Goal: Transaction & Acquisition: Obtain resource

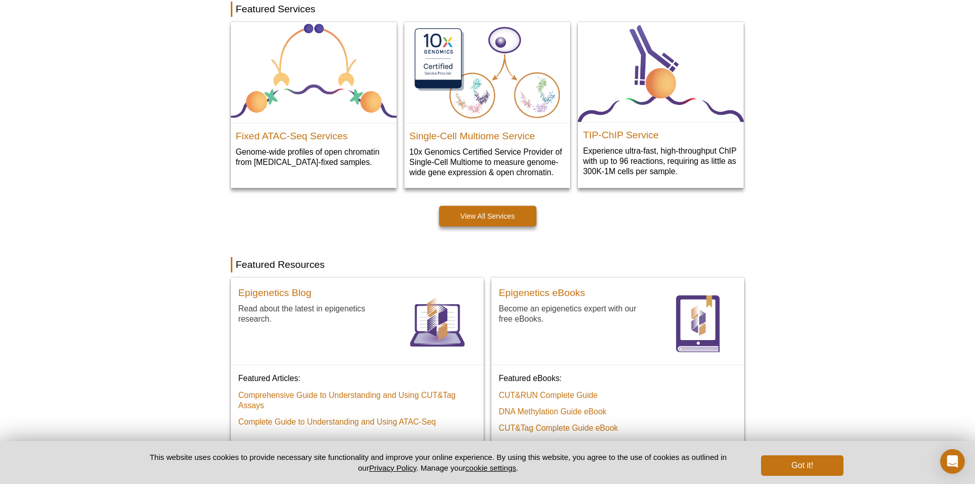
scroll to position [563, 0]
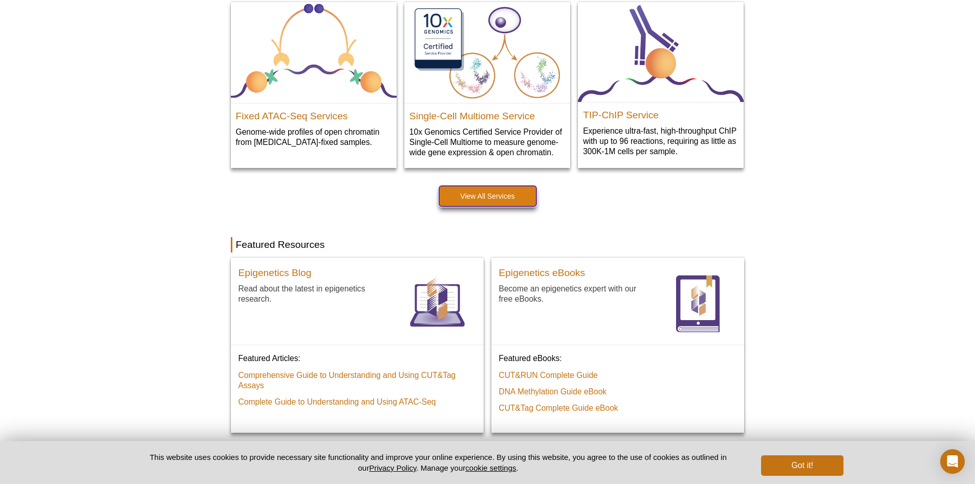
click at [497, 195] on link "View All Services" at bounding box center [487, 196] width 97 height 20
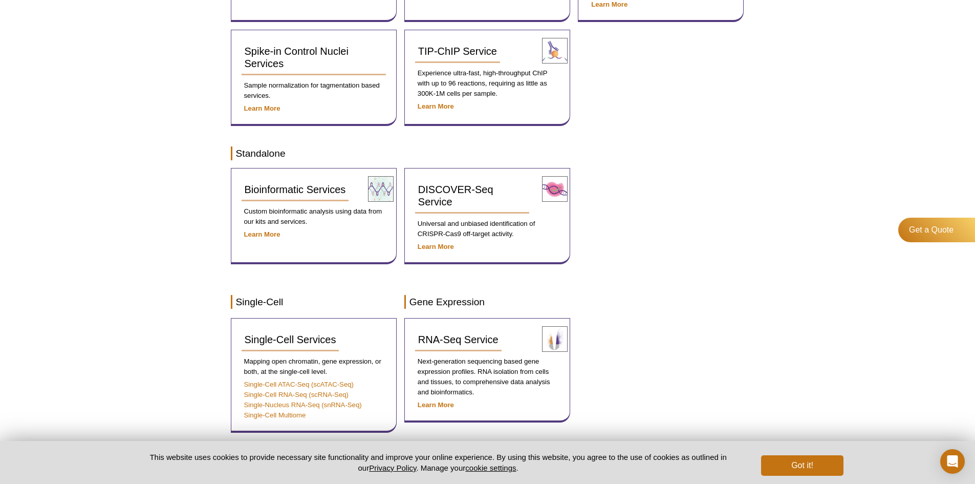
scroll to position [460, 0]
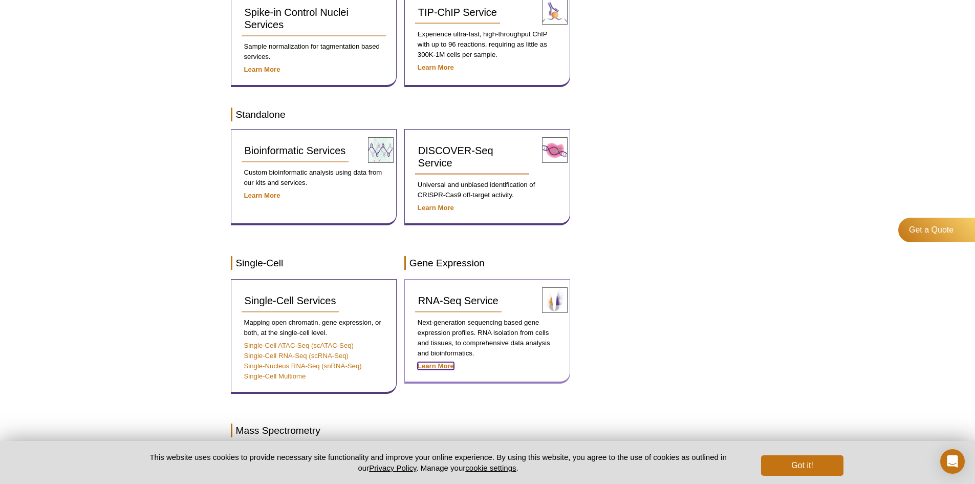
click at [433, 363] on strong "Learn More" at bounding box center [436, 366] width 36 height 8
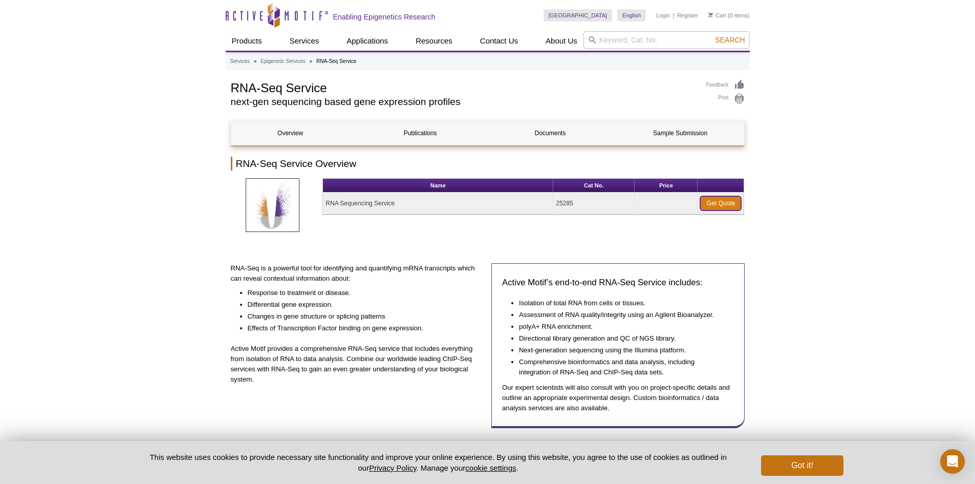
click at [718, 201] on link "Get Quote" at bounding box center [720, 203] width 41 height 14
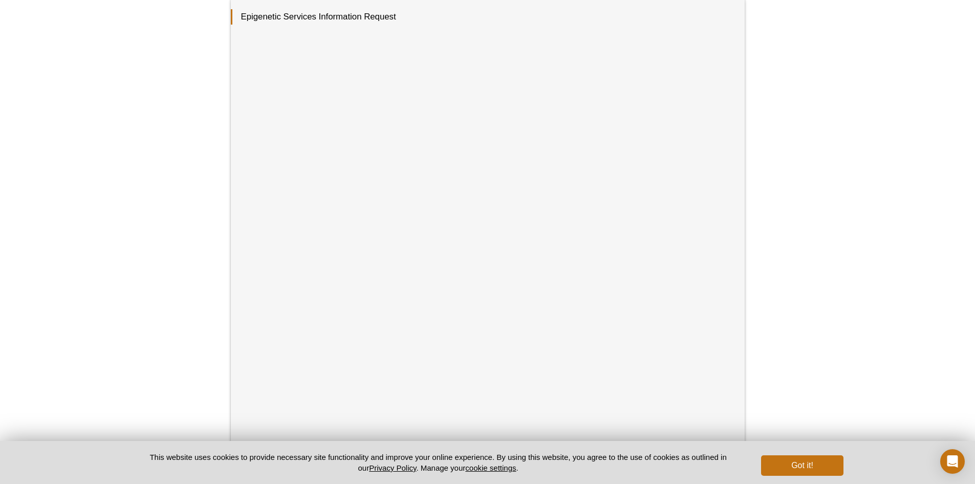
scroll to position [256, 0]
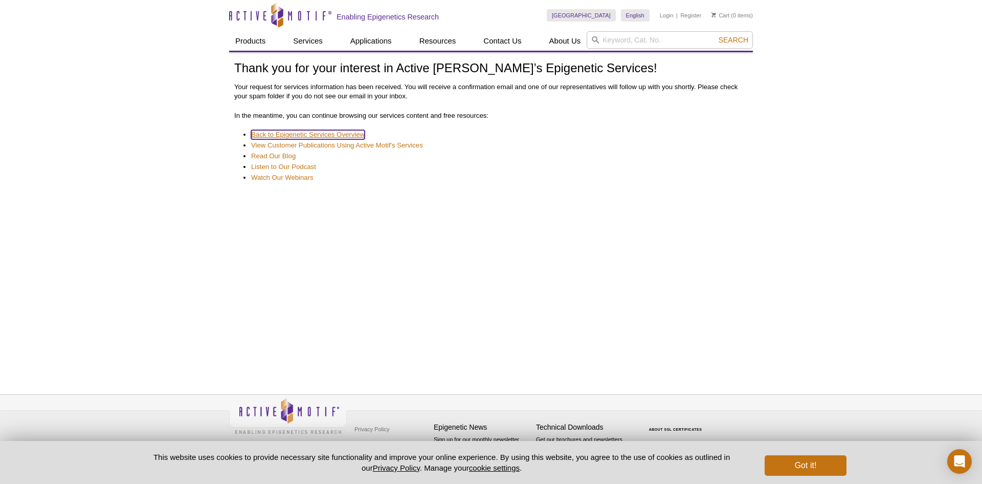
click at [297, 137] on link "Back to Epigenetic Services Overview" at bounding box center [308, 134] width 114 height 9
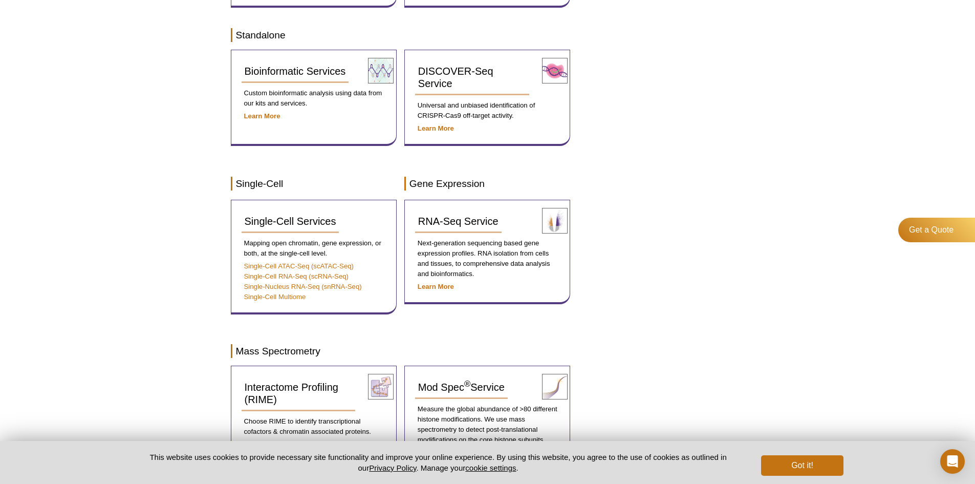
scroll to position [563, 0]
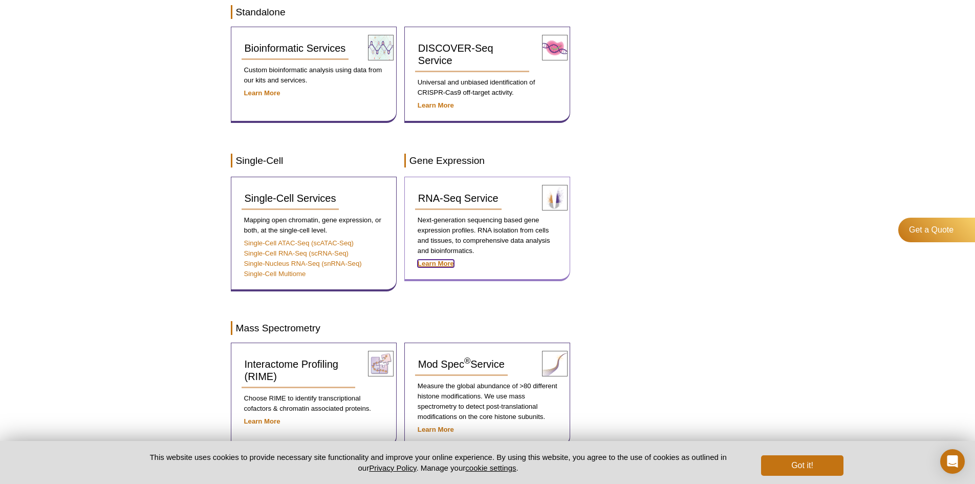
click at [442, 263] on strong "Learn More" at bounding box center [436, 263] width 36 height 8
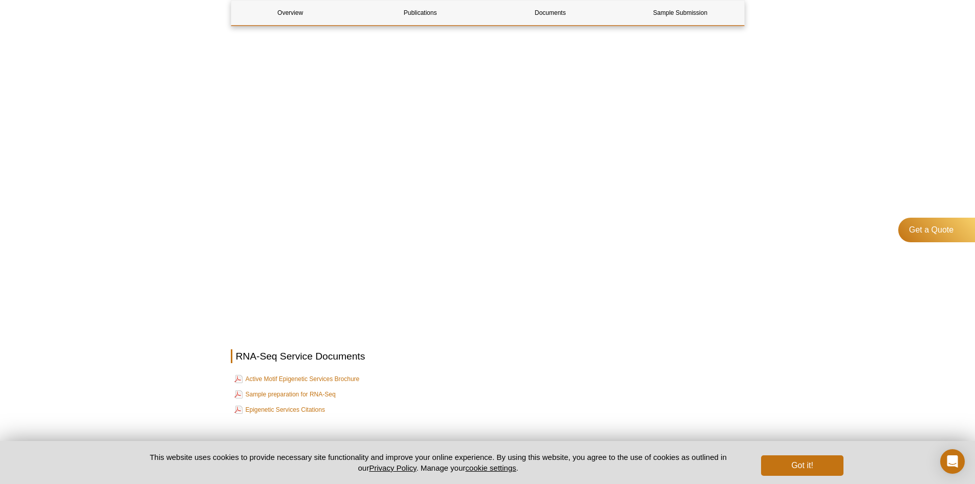
scroll to position [819, 0]
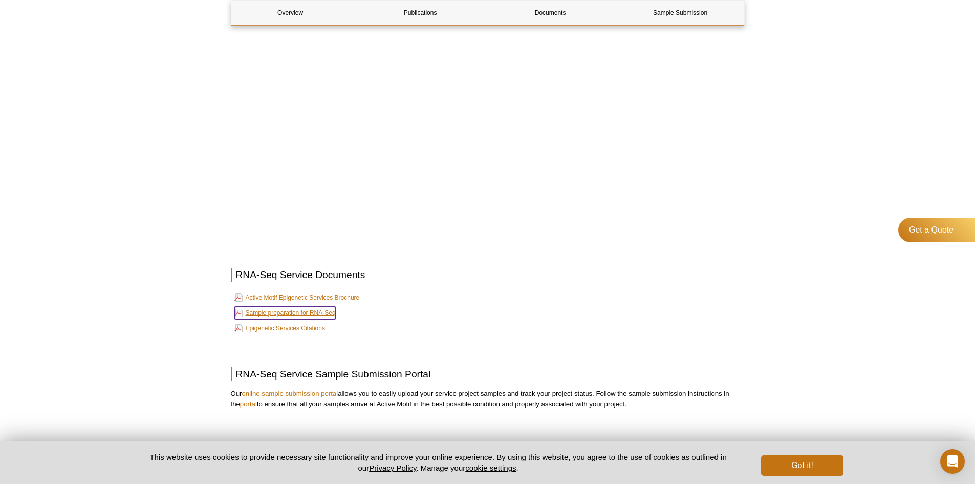
click at [287, 310] on link "Sample preparation for RNA-Seq" at bounding box center [284, 312] width 101 height 12
click at [301, 296] on link "Active Motif Epigenetic Services Brochure" at bounding box center [296, 297] width 125 height 12
click at [283, 313] on link "Sample preparation for RNA-Seq" at bounding box center [284, 312] width 101 height 12
